Goal: Information Seeking & Learning: Understand process/instructions

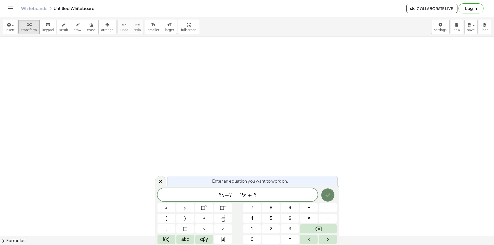
click at [332, 191] on button "Done" at bounding box center [328, 194] width 13 height 13
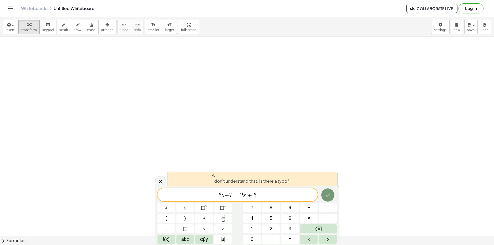
click at [222, 195] on span "5 x − 7 = 2 x + 5 ​" at bounding box center [238, 195] width 161 height 7
click at [224, 195] on span "5 ​ x − 7 = 2 x + 5" at bounding box center [238, 195] width 161 height 7
click at [230, 197] on span "7" at bounding box center [230, 195] width 3 height 6
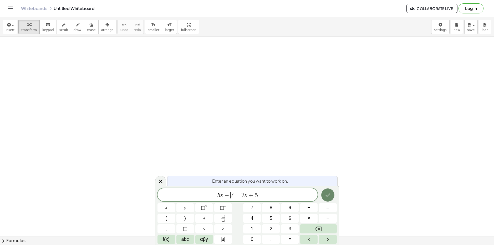
click at [333, 199] on button "Done" at bounding box center [328, 194] width 13 height 13
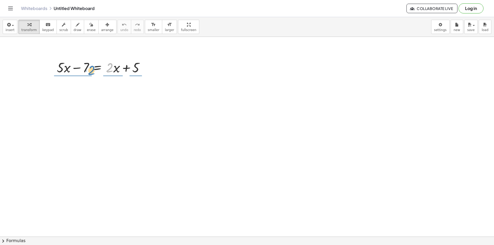
drag, startPoint x: 110, startPoint y: 69, endPoint x: 92, endPoint y: 70, distance: 17.9
click at [92, 71] on div at bounding box center [102, 67] width 97 height 18
click at [115, 70] on div at bounding box center [102, 67] width 97 height 18
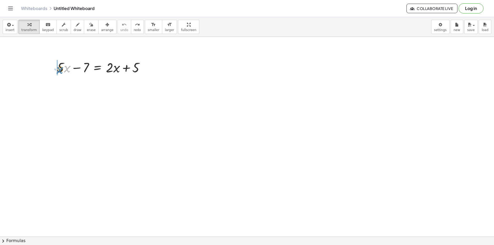
drag, startPoint x: 65, startPoint y: 71, endPoint x: 56, endPoint y: 72, distance: 9.3
click at [56, 72] on div "· x + · 5 + · 5 · x − 7 = + · 2 · x + 5" at bounding box center [101, 67] width 104 height 21
drag, startPoint x: 74, startPoint y: 71, endPoint x: 77, endPoint y: 71, distance: 2.9
click at [98, 68] on div "+ · 5 · x − 7 = + · 2 · x + 5 · x + · 5 · x − 7 = + · 2 · x + 5" at bounding box center [98, 68] width 0 height 0
click at [77, 71] on div at bounding box center [102, 67] width 97 height 18
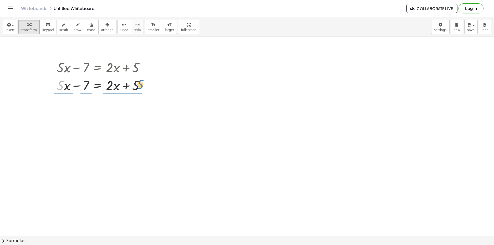
drag, startPoint x: 76, startPoint y: 85, endPoint x: 147, endPoint y: 85, distance: 70.5
click at [142, 85] on div at bounding box center [102, 85] width 97 height 18
click at [147, 85] on div at bounding box center [100, 85] width 101 height 26
drag, startPoint x: 117, startPoint y: 88, endPoint x: 87, endPoint y: 85, distance: 29.6
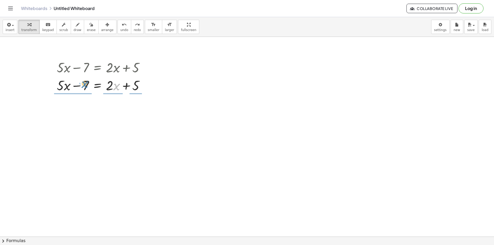
click at [87, 85] on div at bounding box center [102, 85] width 97 height 18
drag, startPoint x: 110, startPoint y: 87, endPoint x: 94, endPoint y: 80, distance: 17.6
click at [94, 80] on div at bounding box center [102, 85] width 97 height 18
click at [94, 79] on div at bounding box center [102, 85] width 97 height 18
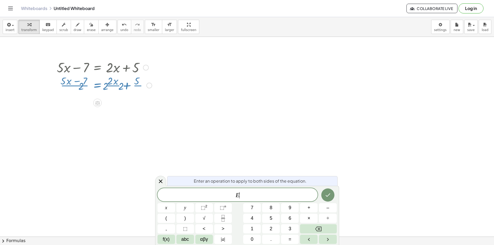
click at [87, 79] on div at bounding box center [104, 85] width 101 height 26
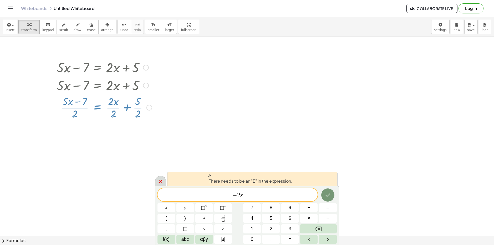
click at [156, 181] on div at bounding box center [160, 181] width 11 height 10
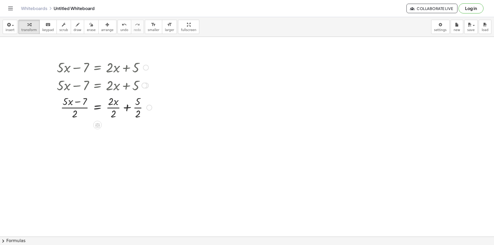
click at [103, 107] on div at bounding box center [104, 107] width 101 height 26
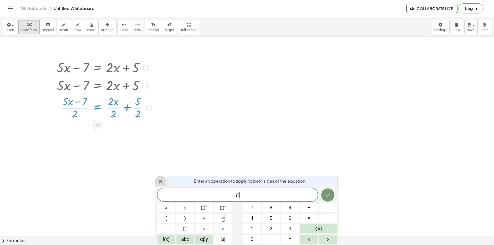
click at [160, 183] on icon at bounding box center [161, 181] width 6 height 6
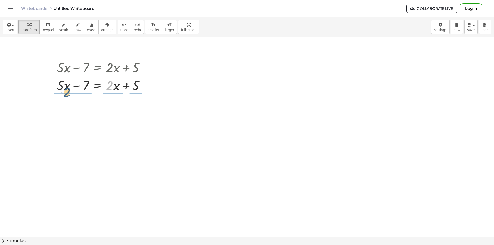
drag, startPoint x: 112, startPoint y: 86, endPoint x: 76, endPoint y: 91, distance: 35.7
click at [69, 91] on div at bounding box center [102, 85] width 97 height 18
drag, startPoint x: 76, startPoint y: 91, endPoint x: 89, endPoint y: 87, distance: 13.7
click at [89, 87] on div at bounding box center [93, 85] width 123 height 26
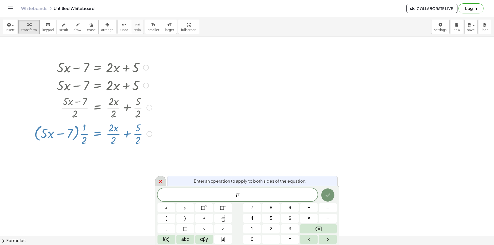
click at [158, 182] on icon at bounding box center [161, 181] width 6 height 6
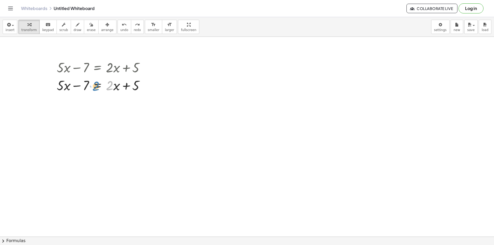
drag, startPoint x: 113, startPoint y: 86, endPoint x: 119, endPoint y: 86, distance: 6.3
click at [119, 86] on div at bounding box center [102, 85] width 97 height 18
drag, startPoint x: 119, startPoint y: 86, endPoint x: 118, endPoint y: 82, distance: 3.7
click at [119, 86] on div at bounding box center [102, 85] width 97 height 18
click at [111, 85] on div at bounding box center [102, 85] width 97 height 18
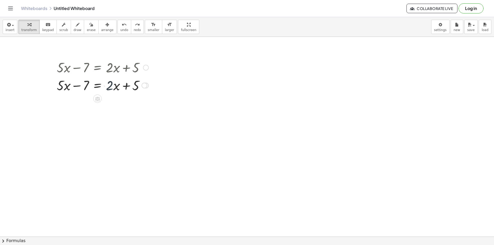
click at [117, 87] on div at bounding box center [102, 85] width 97 height 18
click at [117, 88] on div at bounding box center [102, 85] width 97 height 18
drag, startPoint x: 115, startPoint y: 95, endPoint x: 101, endPoint y: 81, distance: 19.7
drag, startPoint x: 101, startPoint y: 81, endPoint x: 106, endPoint y: 84, distance: 5.8
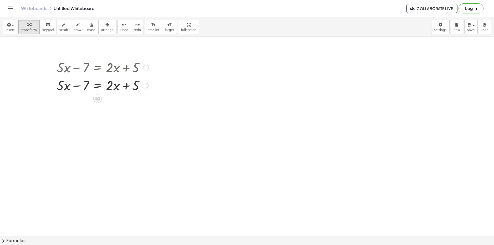
click at [101, 81] on div at bounding box center [102, 85] width 97 height 18
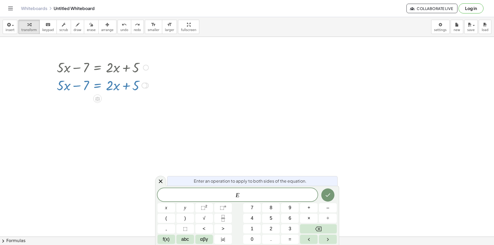
drag, startPoint x: 111, startPoint y: 97, endPoint x: 113, endPoint y: 90, distance: 8.1
drag, startPoint x: 113, startPoint y: 90, endPoint x: 308, endPoint y: 174, distance: 211.9
click at [311, 186] on div "Enter an operation to apply to both sides of the equation. E x y ⬚ 2 ⬚ n 7 8 9 …" at bounding box center [247, 215] width 184 height 59
click at [160, 184] on icon at bounding box center [161, 181] width 6 height 6
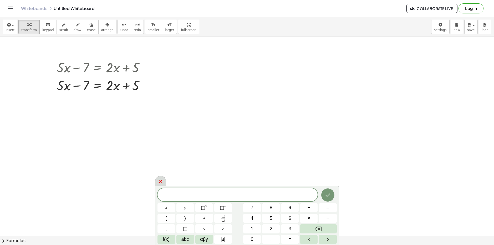
click at [159, 183] on icon at bounding box center [161, 181] width 4 height 4
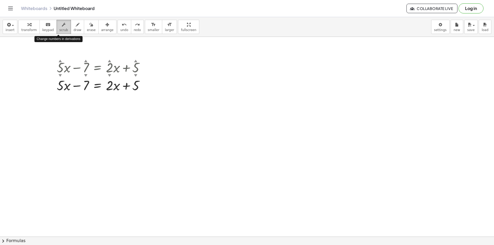
click at [63, 27] on button "scrub" at bounding box center [64, 27] width 14 height 14
drag, startPoint x: 105, startPoint y: 89, endPoint x: 98, endPoint y: 89, distance: 6.3
click at [98, 89] on div at bounding box center [102, 85] width 97 height 18
click at [104, 88] on div at bounding box center [102, 85] width 97 height 18
click at [111, 61] on div "▲" at bounding box center [109, 60] width 3 height 5
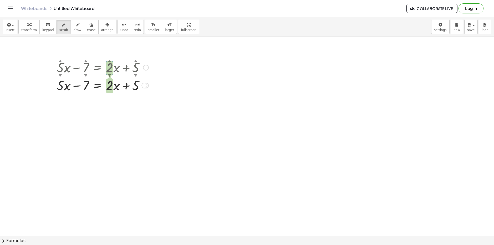
click at [110, 61] on div "▲" at bounding box center [109, 60] width 3 height 5
click at [109, 58] on div "▲" at bounding box center [109, 60] width 3 height 5
click at [108, 62] on div "▲" at bounding box center [109, 60] width 3 height 5
click at [109, 62] on div "▲" at bounding box center [109, 60] width 3 height 5
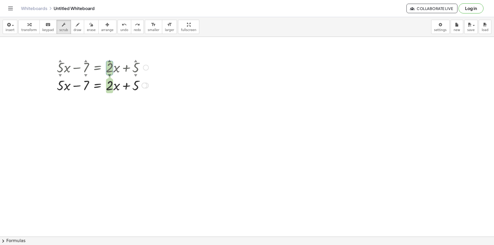
click at [109, 61] on div "▲" at bounding box center [109, 60] width 3 height 5
drag, startPoint x: 154, startPoint y: 74, endPoint x: 148, endPoint y: 69, distance: 8.2
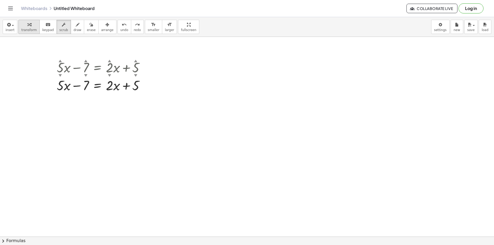
click at [28, 28] on span "transform" at bounding box center [29, 30] width 16 height 4
click at [107, 87] on div at bounding box center [102, 85] width 97 height 18
click at [106, 87] on div at bounding box center [102, 85] width 97 height 18
click at [101, 99] on div at bounding box center [97, 98] width 8 height 8
click at [100, 99] on div "×" at bounding box center [97, 98] width 8 height 8
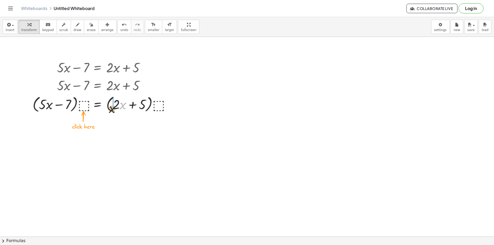
drag, startPoint x: 123, startPoint y: 105, endPoint x: 109, endPoint y: 110, distance: 14.6
click at [109, 110] on div at bounding box center [103, 104] width 146 height 20
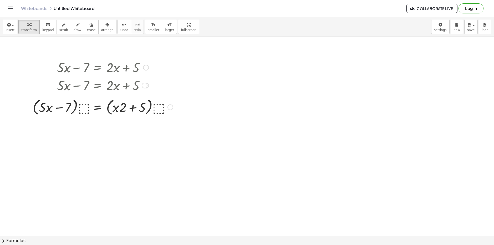
click at [98, 68] on div "+ · 5 · x − 7 = + · 2 · x + 5 + · x · 5 − 7 = + · 2 · x + 5 + · 5 · x − 7 = + ·…" at bounding box center [98, 68] width 0 height 0
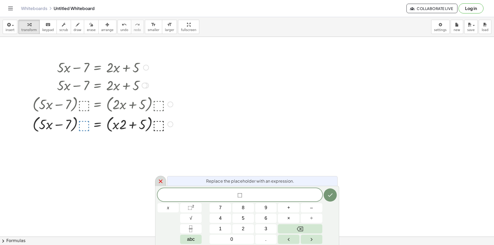
click at [156, 181] on div at bounding box center [160, 181] width 11 height 10
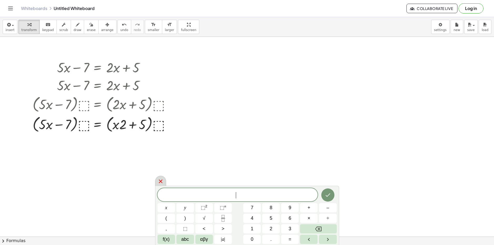
click at [158, 181] on icon at bounding box center [161, 181] width 6 height 6
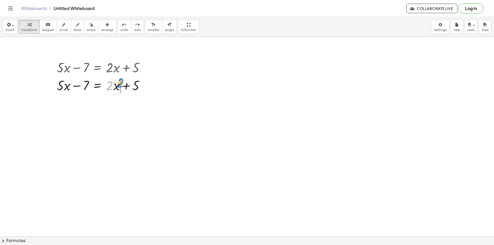
drag, startPoint x: 112, startPoint y: 89, endPoint x: 116, endPoint y: 86, distance: 5.3
click at [116, 86] on div at bounding box center [102, 85] width 97 height 18
drag, startPoint x: 116, startPoint y: 86, endPoint x: 120, endPoint y: 87, distance: 4.2
click at [119, 87] on div at bounding box center [102, 85] width 97 height 18
click at [126, 87] on div at bounding box center [102, 85] width 97 height 18
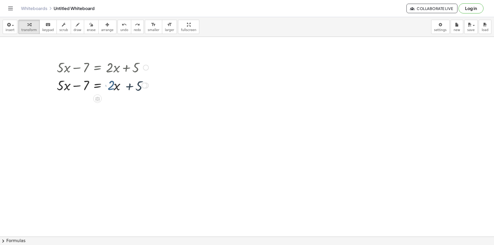
click at [126, 87] on div at bounding box center [102, 85] width 97 height 18
drag, startPoint x: 114, startPoint y: 86, endPoint x: 152, endPoint y: 87, distance: 37.9
click at [152, 87] on div "+ · 5 · x − 7 = + · 2 · x + 5 + · x · 5 − 7 = + · 2 · x + 5 · x + · 2 + · 5 · x…" at bounding box center [101, 76] width 104 height 38
drag, startPoint x: 132, startPoint y: 87, endPoint x: 44, endPoint y: 86, distance: 88.4
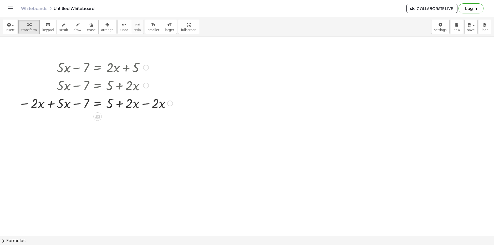
click at [154, 106] on div at bounding box center [96, 103] width 160 height 18
click at [42, 104] on div at bounding box center [96, 103] width 160 height 18
click at [63, 107] on div at bounding box center [96, 103] width 160 height 18
click at [63, 105] on div at bounding box center [96, 103] width 160 height 18
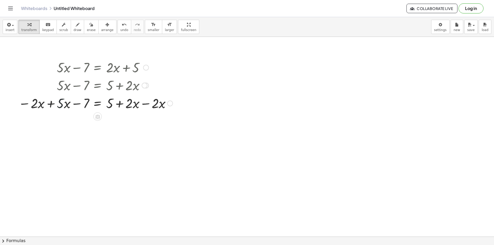
click at [61, 106] on div at bounding box center [96, 103] width 160 height 18
click at [61, 107] on div at bounding box center [96, 103] width 160 height 18
drag, startPoint x: 58, startPoint y: 107, endPoint x: 52, endPoint y: 105, distance: 6.5
click at [57, 107] on div at bounding box center [96, 103] width 160 height 18
drag, startPoint x: 42, startPoint y: 101, endPoint x: 35, endPoint y: 104, distance: 8.3
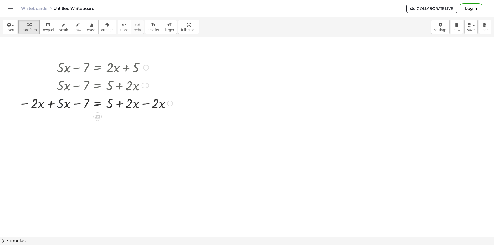
click at [41, 101] on div at bounding box center [96, 103] width 160 height 18
drag, startPoint x: 34, startPoint y: 104, endPoint x: 56, endPoint y: 95, distance: 23.5
click at [38, 102] on div at bounding box center [96, 103] width 160 height 18
drag, startPoint x: 109, startPoint y: 115, endPoint x: 147, endPoint y: 108, distance: 38.8
click at [137, 112] on div at bounding box center [96, 103] width 160 height 18
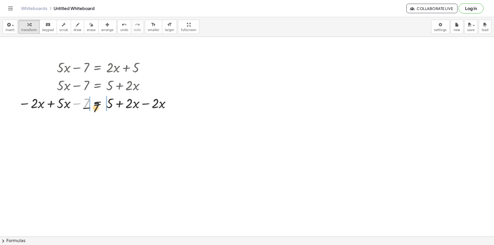
click at [147, 108] on div at bounding box center [96, 103] width 160 height 18
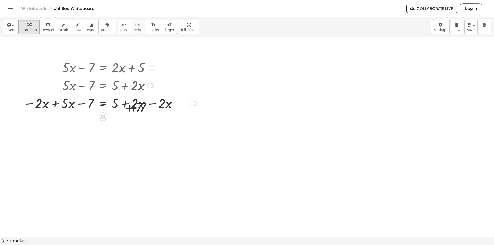
click at [148, 108] on div at bounding box center [101, 103] width 196 height 18
drag, startPoint x: 70, startPoint y: 105, endPoint x: 63, endPoint y: 103, distance: 7.9
click at [69, 106] on div at bounding box center [104, 103] width 160 height 18
drag, startPoint x: 63, startPoint y: 103, endPoint x: 40, endPoint y: 103, distance: 22.9
click at [49, 103] on div at bounding box center [104, 103] width 160 height 18
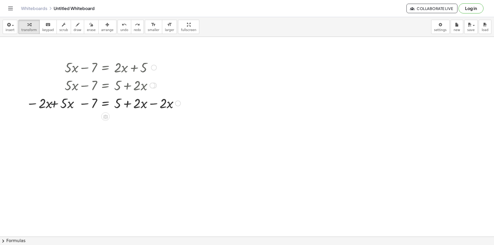
click at [37, 104] on div at bounding box center [104, 103] width 160 height 18
click at [70, 106] on div at bounding box center [104, 103] width 160 height 18
drag, startPoint x: 65, startPoint y: 107, endPoint x: 42, endPoint y: 106, distance: 23.7
click at [42, 106] on div at bounding box center [104, 103] width 160 height 18
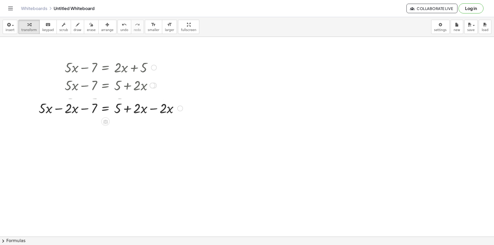
click at [106, 68] on div "+ · 5 · x − 7 = + · 2 · x + 5 + · x · 5 − 7 = + · 2 · x + 5 + · 5 · x − 7 = + ·…" at bounding box center [106, 68] width 0 height 0
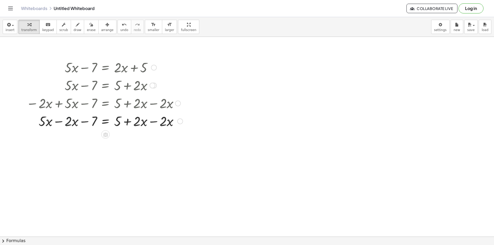
click at [67, 120] on div at bounding box center [105, 121] width 162 height 18
click at [67, 121] on div at bounding box center [105, 121] width 162 height 18
drag, startPoint x: 60, startPoint y: 121, endPoint x: 44, endPoint y: 121, distance: 15.8
click at [53, 121] on div at bounding box center [105, 121] width 162 height 18
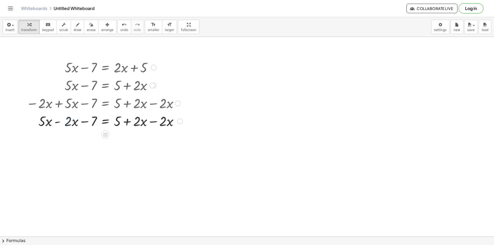
click at [44, 121] on div at bounding box center [103, 121] width 163 height 18
click at [44, 121] on div at bounding box center [105, 121] width 162 height 18
drag, startPoint x: 53, startPoint y: 123, endPoint x: 81, endPoint y: 123, distance: 27.6
click at [57, 123] on div at bounding box center [103, 121] width 163 height 18
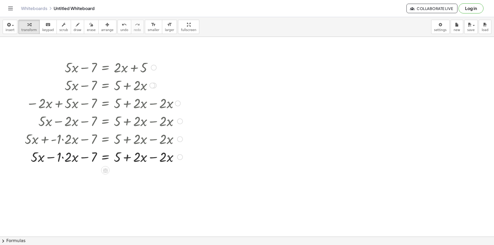
drag, startPoint x: 71, startPoint y: 156, endPoint x: 68, endPoint y: 157, distance: 3.3
click at [71, 156] on div at bounding box center [103, 157] width 163 height 18
click at [68, 157] on div at bounding box center [103, 157] width 163 height 18
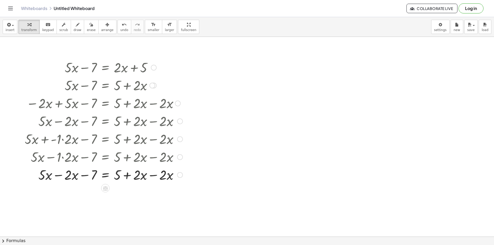
click at [48, 182] on div at bounding box center [103, 175] width 163 height 18
drag, startPoint x: 47, startPoint y: 179, endPoint x: 62, endPoint y: 179, distance: 15.5
click at [48, 179] on div at bounding box center [103, 175] width 163 height 18
click at [66, 178] on div at bounding box center [103, 175] width 163 height 18
click at [68, 177] on div at bounding box center [103, 175] width 163 height 18
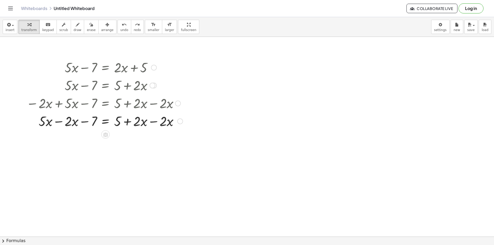
click at [138, 126] on div at bounding box center [105, 121] width 162 height 18
click at [147, 122] on div at bounding box center [105, 121] width 162 height 18
click at [158, 122] on div at bounding box center [105, 121] width 162 height 18
click at [72, 141] on div at bounding box center [105, 139] width 162 height 18
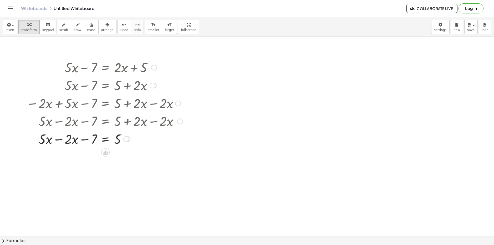
drag, startPoint x: 88, startPoint y: 141, endPoint x: 70, endPoint y: 139, distance: 17.9
click at [85, 141] on div at bounding box center [105, 139] width 162 height 18
drag, startPoint x: 65, startPoint y: 139, endPoint x: 54, endPoint y: 139, distance: 10.8
click at [60, 139] on div at bounding box center [105, 139] width 162 height 18
click at [54, 139] on div at bounding box center [105, 139] width 162 height 18
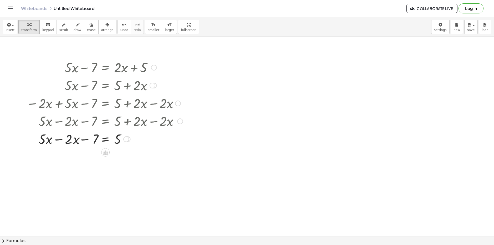
click at [54, 139] on div at bounding box center [105, 139] width 162 height 18
click at [55, 141] on div at bounding box center [105, 139] width 162 height 18
drag, startPoint x: 94, startPoint y: 159, endPoint x: 125, endPoint y: 172, distance: 33.2
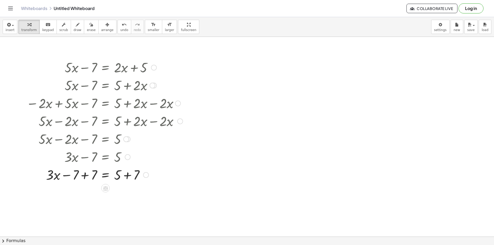
click at [91, 176] on div at bounding box center [105, 175] width 162 height 18
click at [106, 68] on div "+ · 5 · x − 7 = + · 2 · x + 5 + · x · 5 − 7 = + · 2 · x + 5 + · 5 · x − 7 = + ·…" at bounding box center [106, 68] width 0 height 0
drag, startPoint x: 89, startPoint y: 214, endPoint x: 117, endPoint y: 226, distance: 30.4
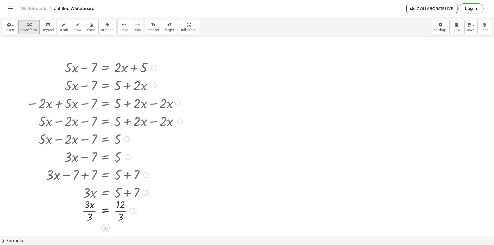
click at [88, 217] on div at bounding box center [105, 210] width 162 height 26
click at [119, 213] on div at bounding box center [105, 210] width 162 height 26
click at [119, 213] on div at bounding box center [105, 210] width 162 height 17
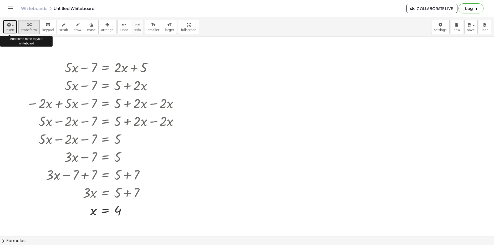
drag, startPoint x: 16, startPoint y: 32, endPoint x: 12, endPoint y: 28, distance: 5.2
click at [12, 28] on button "insert" at bounding box center [10, 27] width 15 height 14
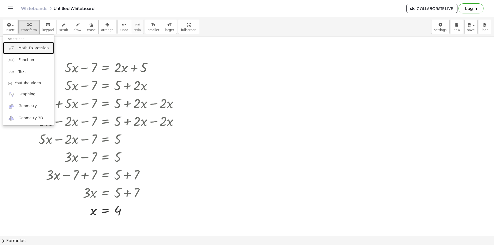
click at [24, 50] on span "Math Expression" at bounding box center [33, 48] width 30 height 5
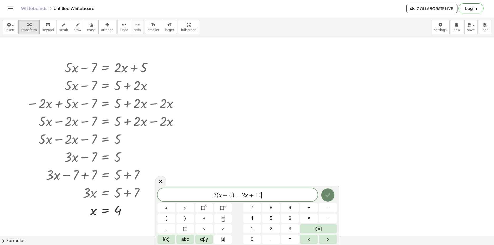
click at [322, 195] on button "Done" at bounding box center [328, 194] width 13 height 13
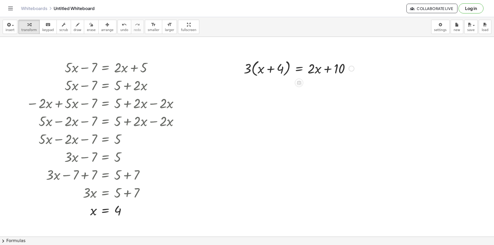
click at [250, 72] on div at bounding box center [299, 68] width 116 height 20
click at [256, 71] on div at bounding box center [299, 68] width 116 height 20
click at [260, 71] on div at bounding box center [299, 68] width 116 height 20
drag, startPoint x: 252, startPoint y: 71, endPoint x: 244, endPoint y: 72, distance: 7.9
click at [245, 72] on div at bounding box center [299, 68] width 116 height 20
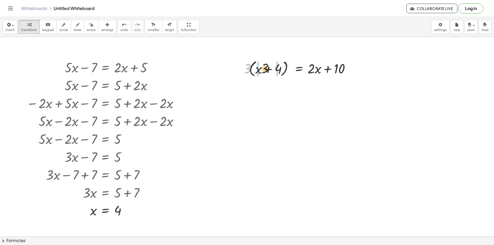
drag, startPoint x: 244, startPoint y: 72, endPoint x: 263, endPoint y: 72, distance: 18.9
click at [263, 72] on div at bounding box center [299, 68] width 116 height 20
drag, startPoint x: 263, startPoint y: 72, endPoint x: 257, endPoint y: 73, distance: 6.1
click at [257, 73] on div at bounding box center [300, 68] width 113 height 18
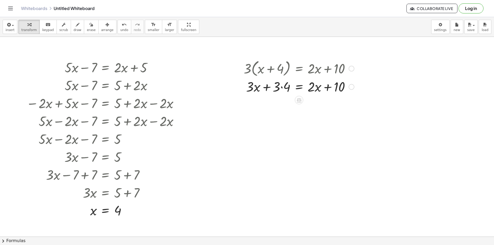
drag, startPoint x: 279, startPoint y: 69, endPoint x: 279, endPoint y: 72, distance: 2.9
click at [279, 68] on div at bounding box center [299, 68] width 116 height 20
click at [280, 90] on div at bounding box center [299, 87] width 116 height 18
drag, startPoint x: 290, startPoint y: 88, endPoint x: 280, endPoint y: 89, distance: 10.0
click at [288, 88] on div at bounding box center [299, 87] width 116 height 18
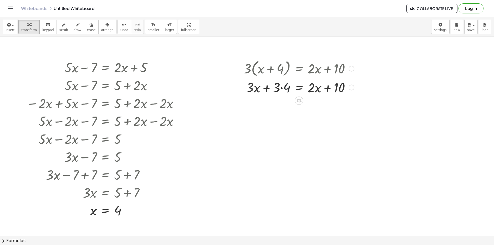
click at [280, 89] on div at bounding box center [299, 87] width 116 height 18
click at [279, 89] on div at bounding box center [299, 87] width 116 height 18
drag, startPoint x: 278, startPoint y: 90, endPoint x: 275, endPoint y: 91, distance: 3.3
click at [277, 90] on div at bounding box center [299, 87] width 116 height 18
click at [274, 91] on div at bounding box center [299, 87] width 116 height 18
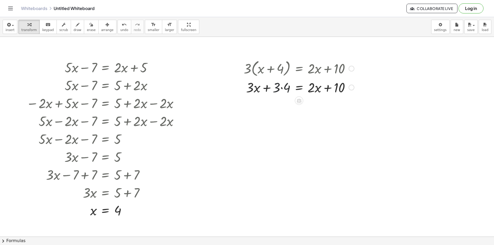
click at [274, 91] on div at bounding box center [299, 87] width 116 height 18
click at [283, 87] on div at bounding box center [299, 87] width 116 height 18
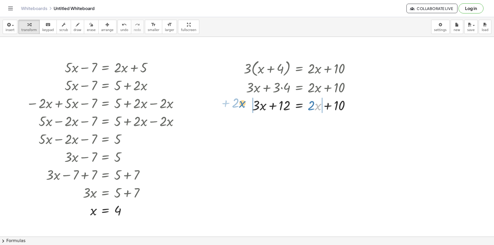
drag, startPoint x: 315, startPoint y: 107, endPoint x: 239, endPoint y: 105, distance: 75.8
click at [239, 105] on div "· 3 · ( + x + 4 ) = + · 2 · x + 10 + · 3 · x + · 3 · 4 = + · 2 · x + 10 · x + ·…" at bounding box center [297, 86] width 122 height 58
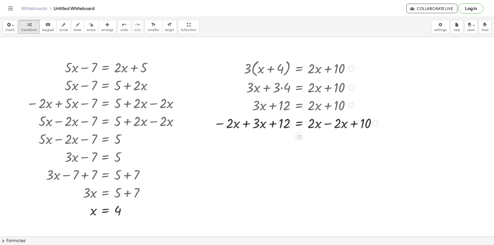
click at [257, 123] on div at bounding box center [296, 123] width 170 height 18
click at [241, 126] on div at bounding box center [296, 123] width 170 height 18
click at [245, 124] on div at bounding box center [312, 123] width 142 height 18
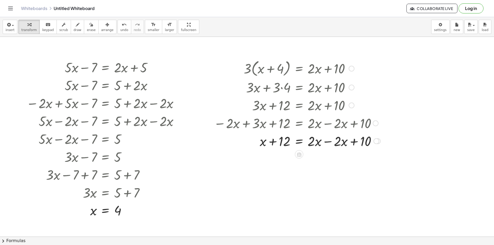
click at [354, 144] on div at bounding box center [297, 141] width 172 height 18
click at [323, 142] on div at bounding box center [297, 141] width 172 height 18
drag, startPoint x: 286, startPoint y: 162, endPoint x: 318, endPoint y: 176, distance: 35.7
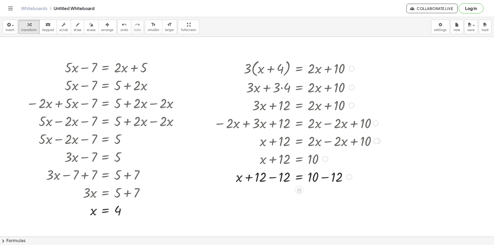
click at [279, 176] on div at bounding box center [297, 177] width 172 height 18
click at [332, 178] on div at bounding box center [297, 178] width 172 height 18
drag, startPoint x: 332, startPoint y: 178, endPoint x: 328, endPoint y: 187, distance: 9.7
click at [331, 178] on div at bounding box center [282, 177] width 201 height 18
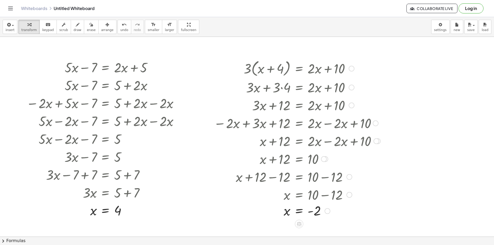
click at [336, 199] on div at bounding box center [308, 195] width 194 height 18
